Goal: Task Accomplishment & Management: Manage account settings

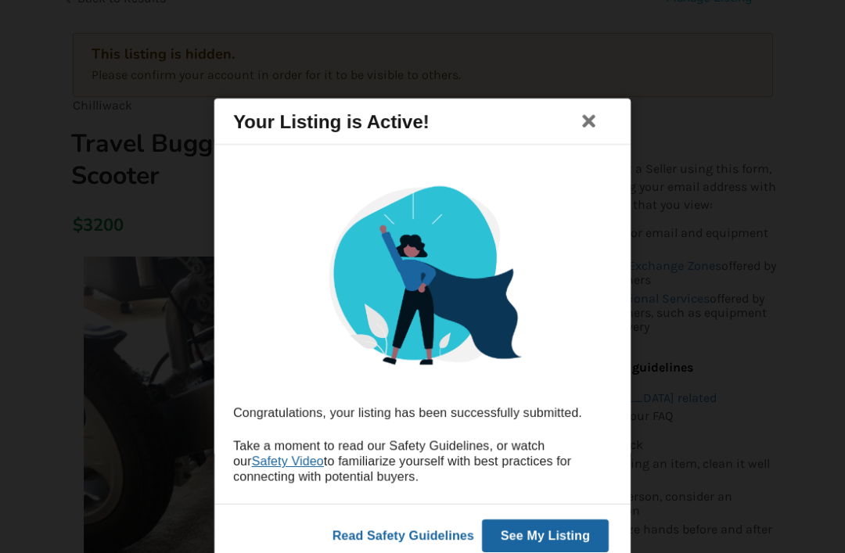
click at [553, 542] on button "See My Listing" at bounding box center [545, 535] width 127 height 33
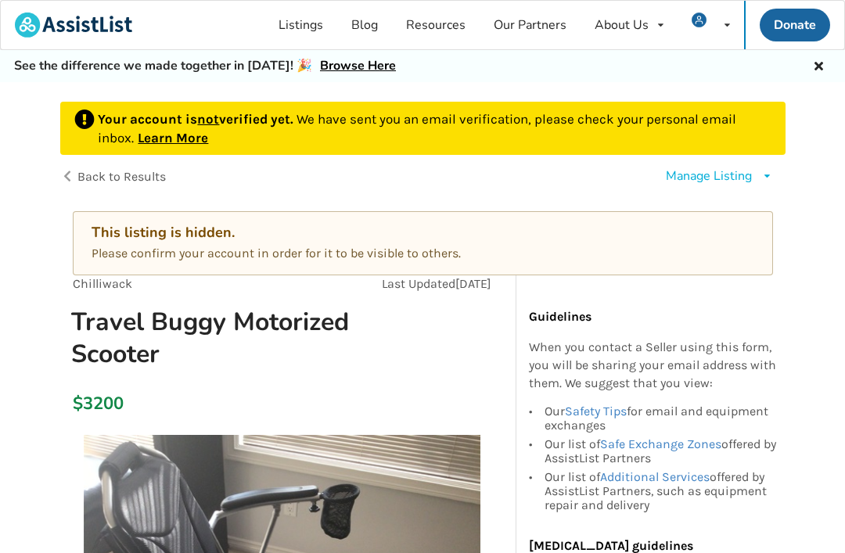
click at [689, 173] on div "Manage Listing" at bounding box center [709, 176] width 86 height 18
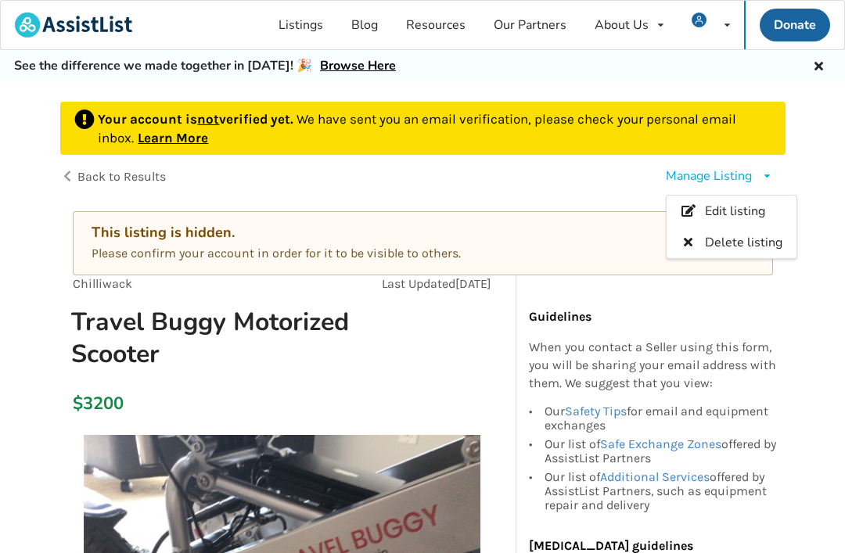
click at [552, 196] on div "Manage Listing Edit listing Delete listing" at bounding box center [604, 177] width 363 height 44
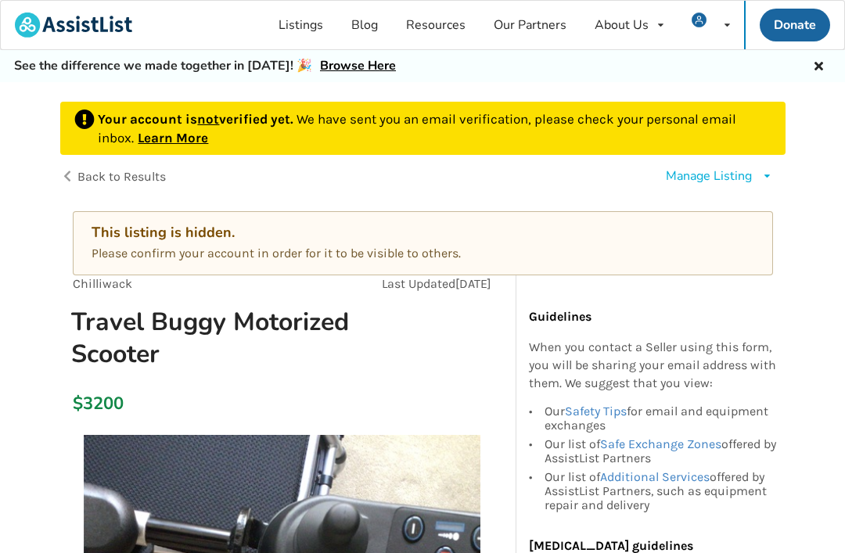
click at [240, 113] on b "Your account is not verified yet." at bounding box center [197, 119] width 199 height 16
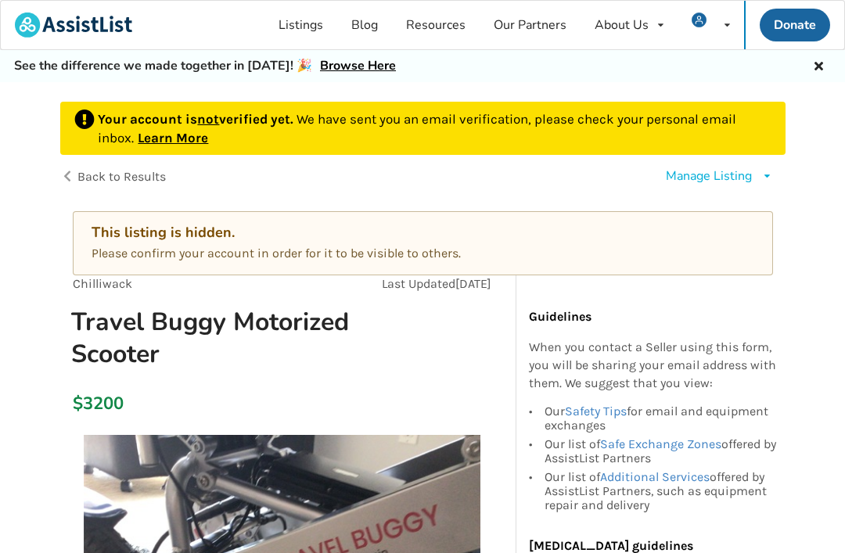
click at [166, 131] on link "Learn More" at bounding box center [173, 138] width 70 height 16
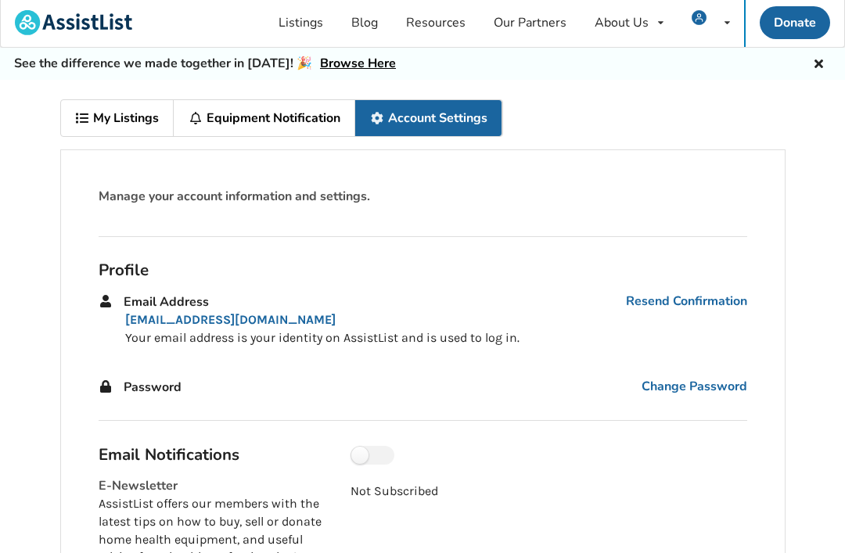
scroll to position [2, 0]
click at [653, 308] on link "Resend Confirmation" at bounding box center [686, 302] width 121 height 18
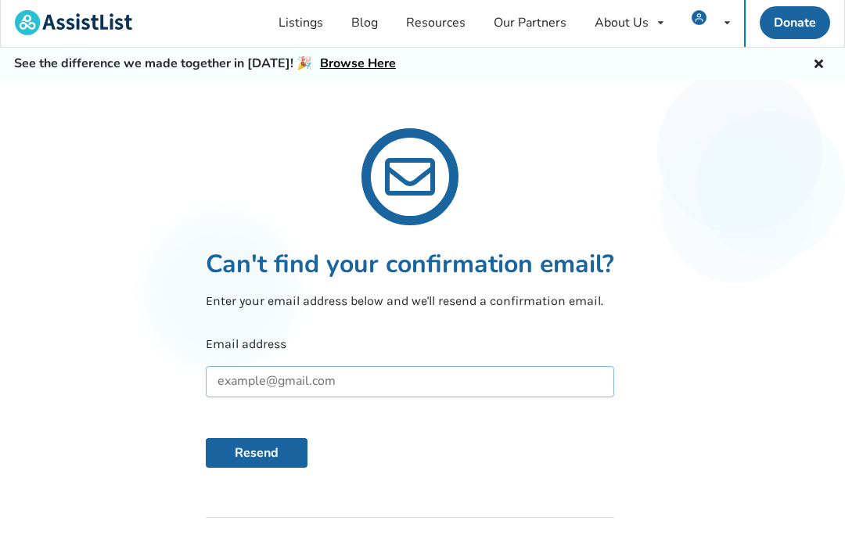
click at [244, 379] on input "text" at bounding box center [410, 381] width 408 height 31
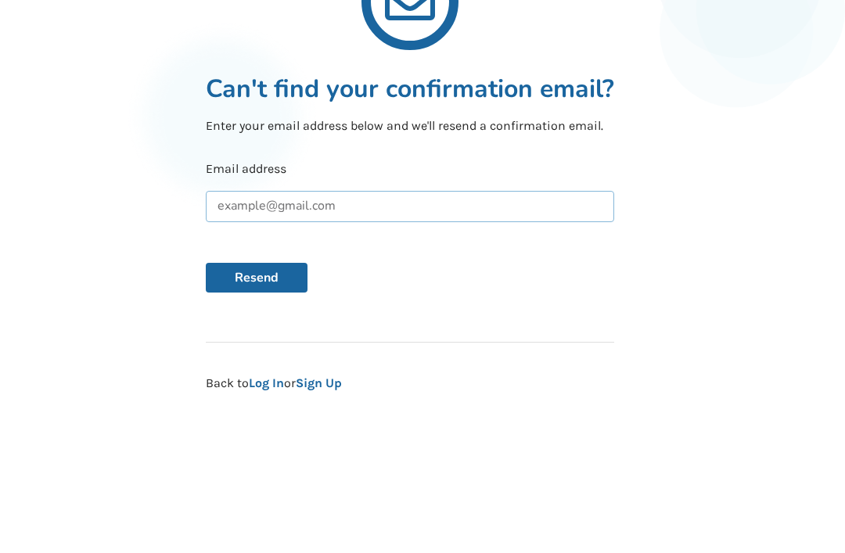
type input "[EMAIL_ADDRESS][DOMAIN_NAME]"
click at [257, 411] on button "Resend" at bounding box center [257, 426] width 102 height 30
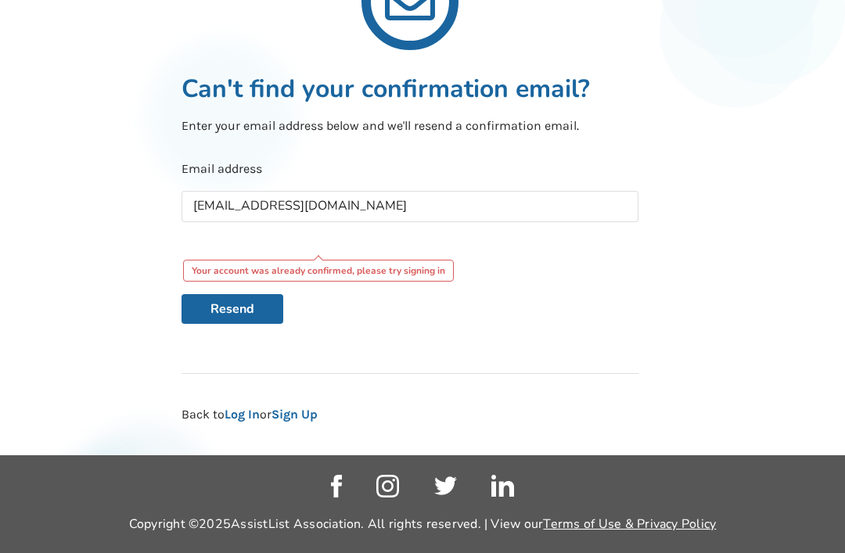
click at [128, 253] on div "Can't find your confirmation email? Enter your email address below and we'll re…" at bounding box center [409, 266] width 845 height 404
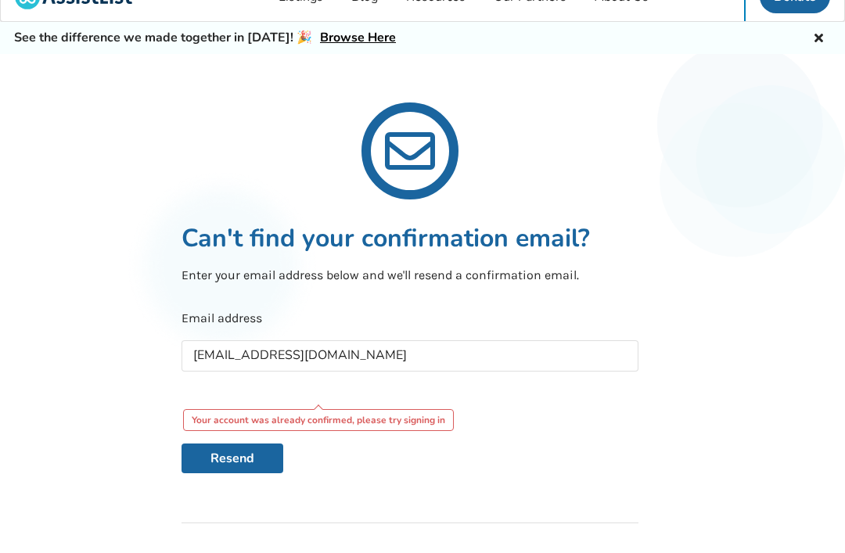
scroll to position [0, 0]
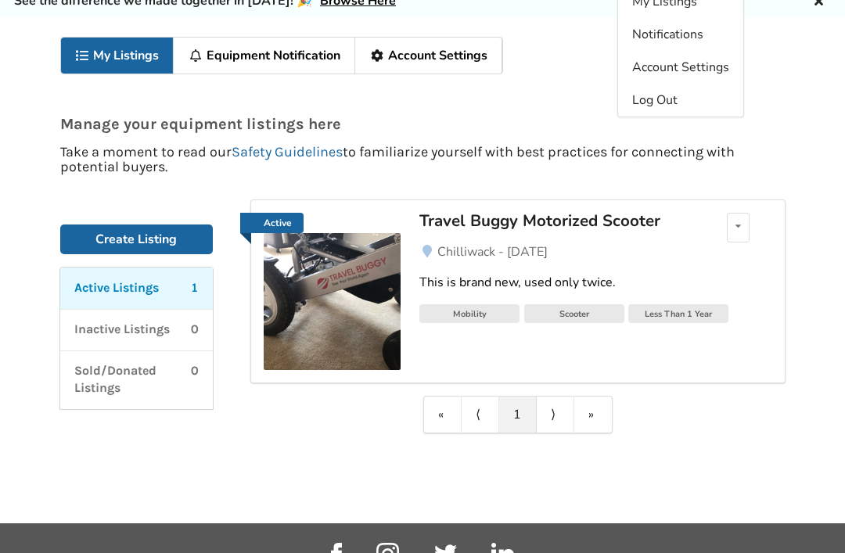
scroll to position [65, 0]
click at [738, 221] on icon at bounding box center [737, 225] width 5 height 9
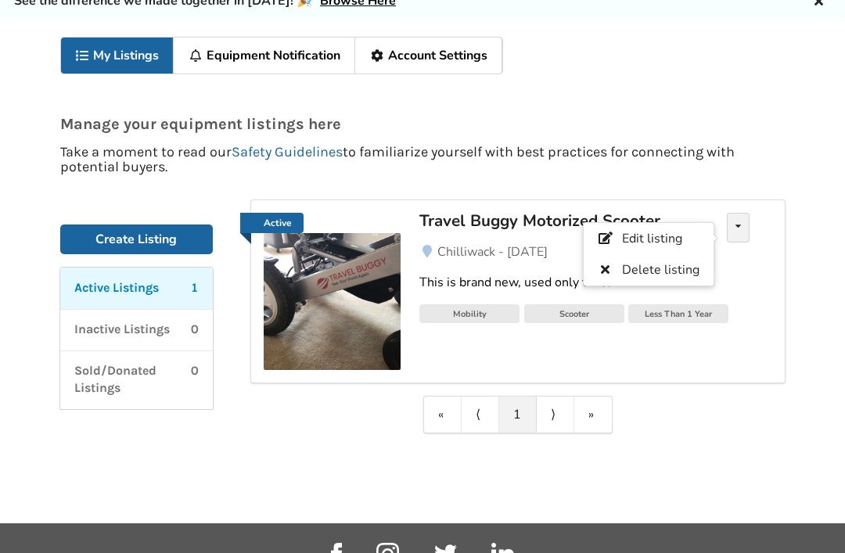
click at [171, 455] on div "My Listings Equipment Notification Account Settings Manage your equipment listi…" at bounding box center [422, 270] width 845 height 506
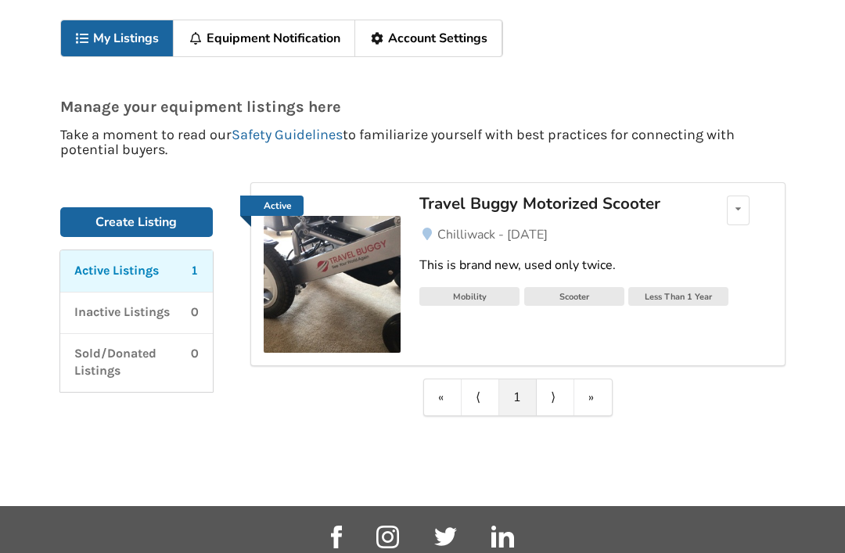
scroll to position [81, 0]
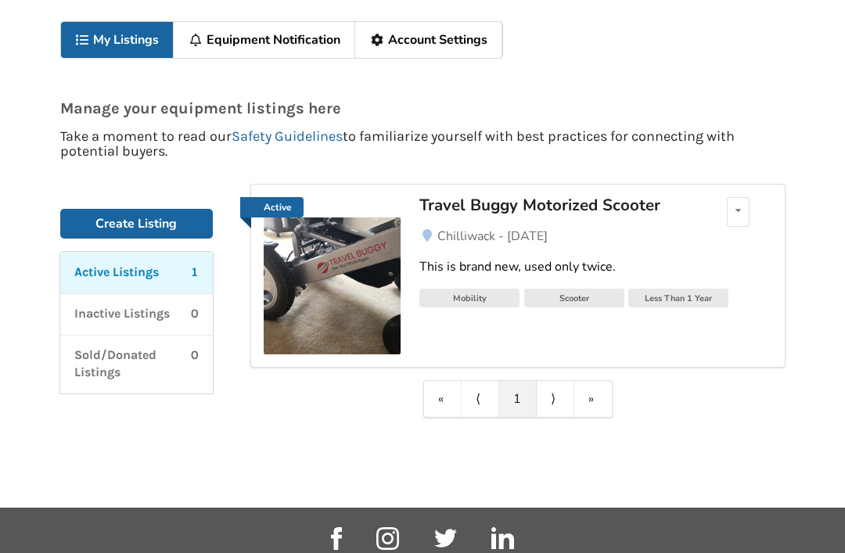
click at [114, 276] on p "Active Listings" at bounding box center [116, 273] width 85 height 18
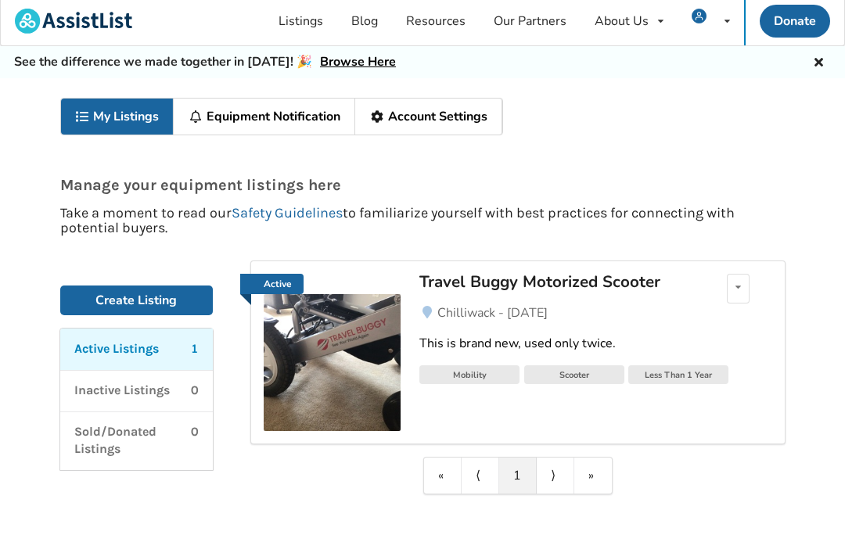
scroll to position [0, 0]
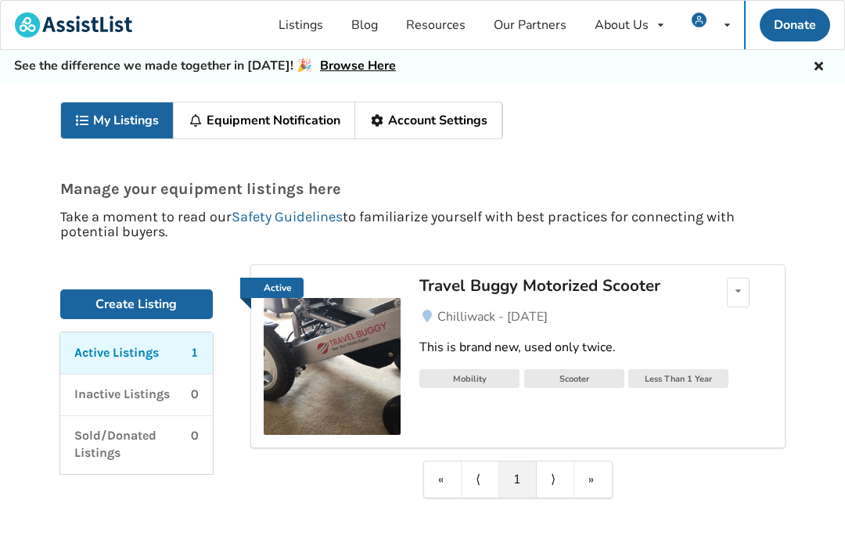
click at [415, 121] on link "Account Settings" at bounding box center [428, 120] width 147 height 36
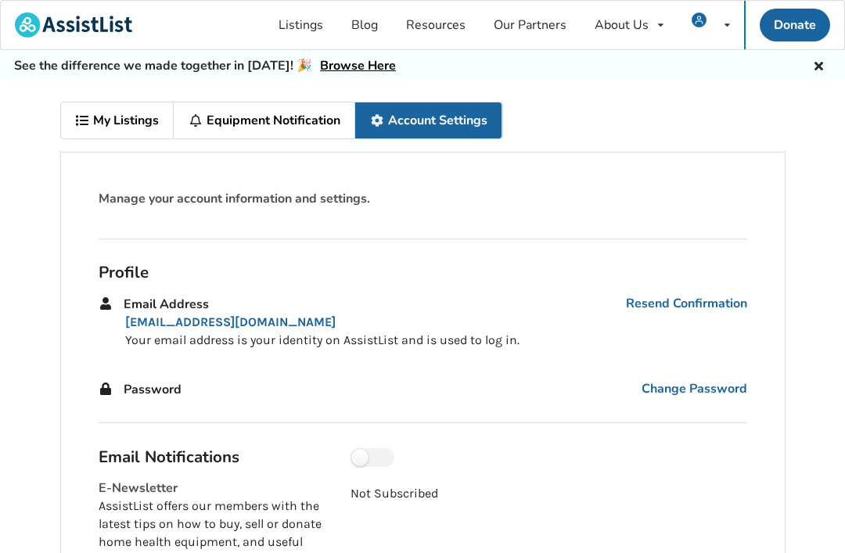
click at [239, 120] on link "Equipment Notification" at bounding box center [265, 120] width 182 height 36
